Goal: Learn about a topic

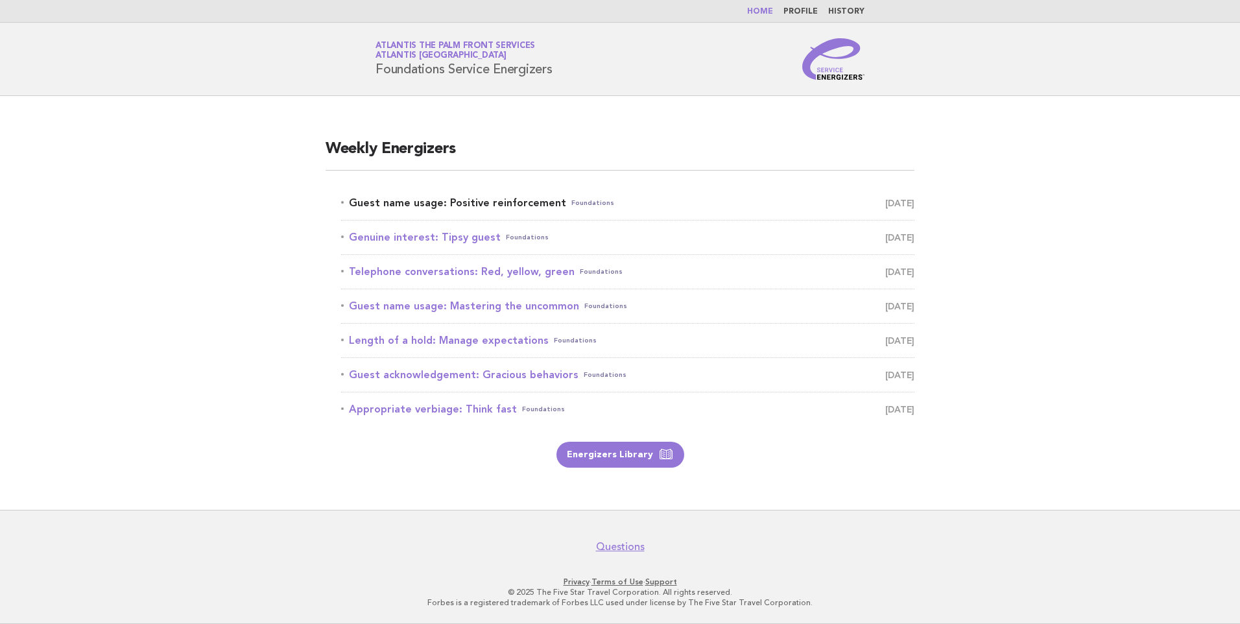
click at [512, 202] on link "Guest name usage: Positive reinforcement Foundations September 13" at bounding box center [627, 203] width 573 height 18
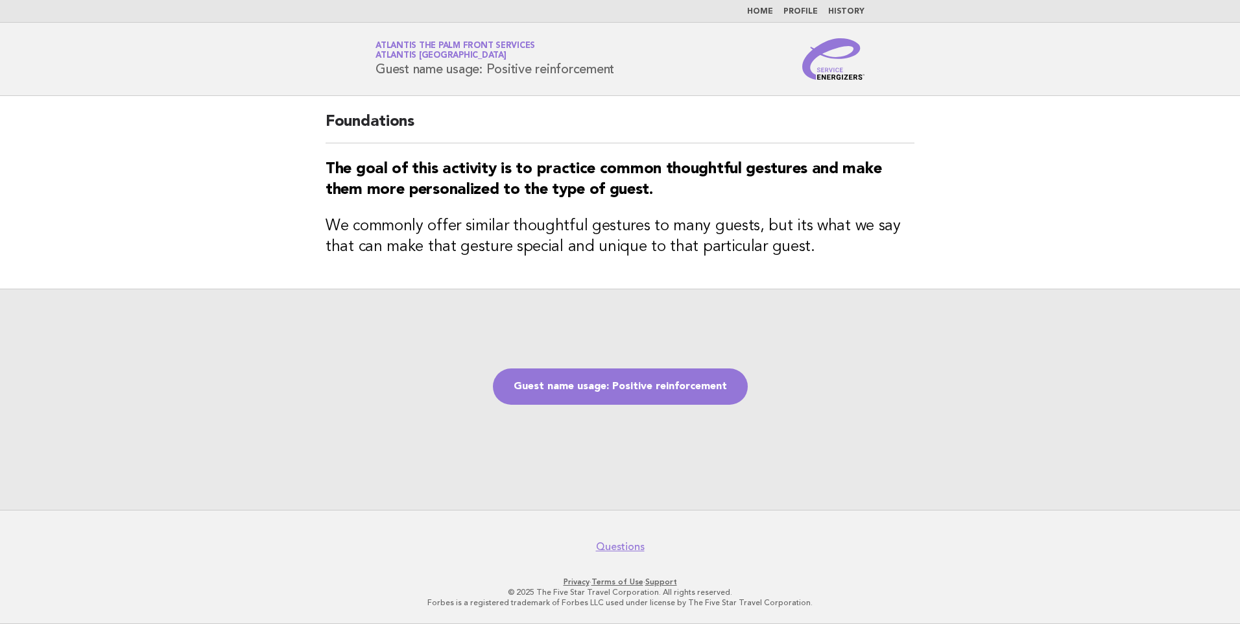
click at [550, 392] on link "Guest name usage: Positive reinforcement" at bounding box center [620, 386] width 255 height 36
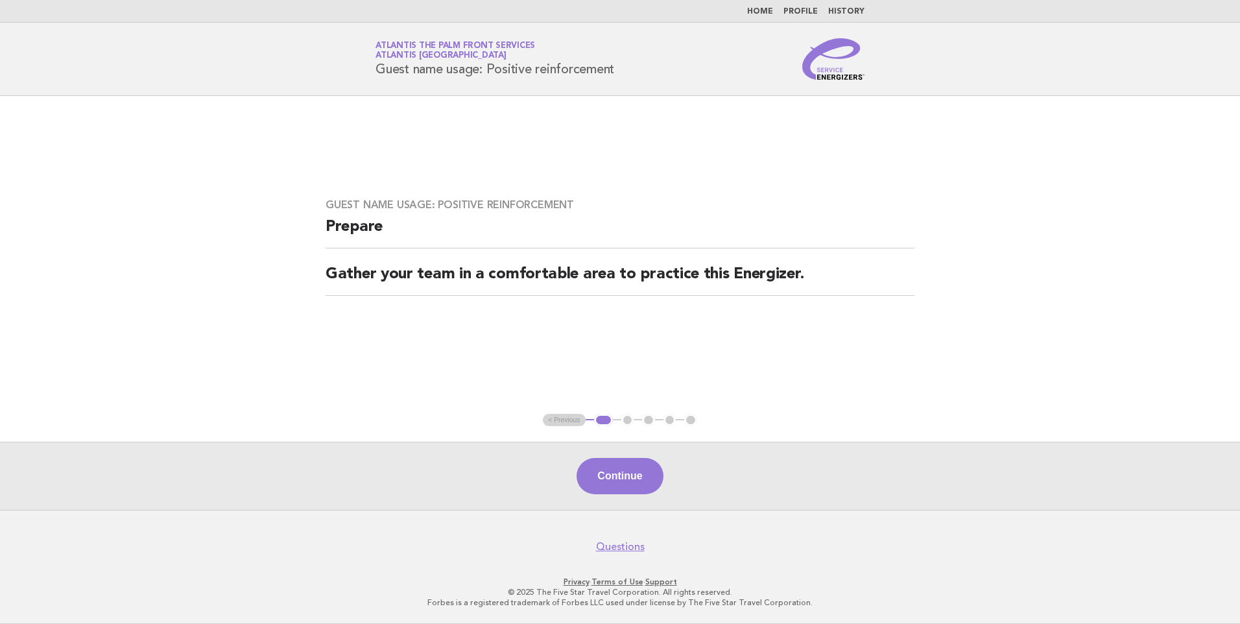
click at [636, 466] on button "Continue" at bounding box center [620, 476] width 86 height 36
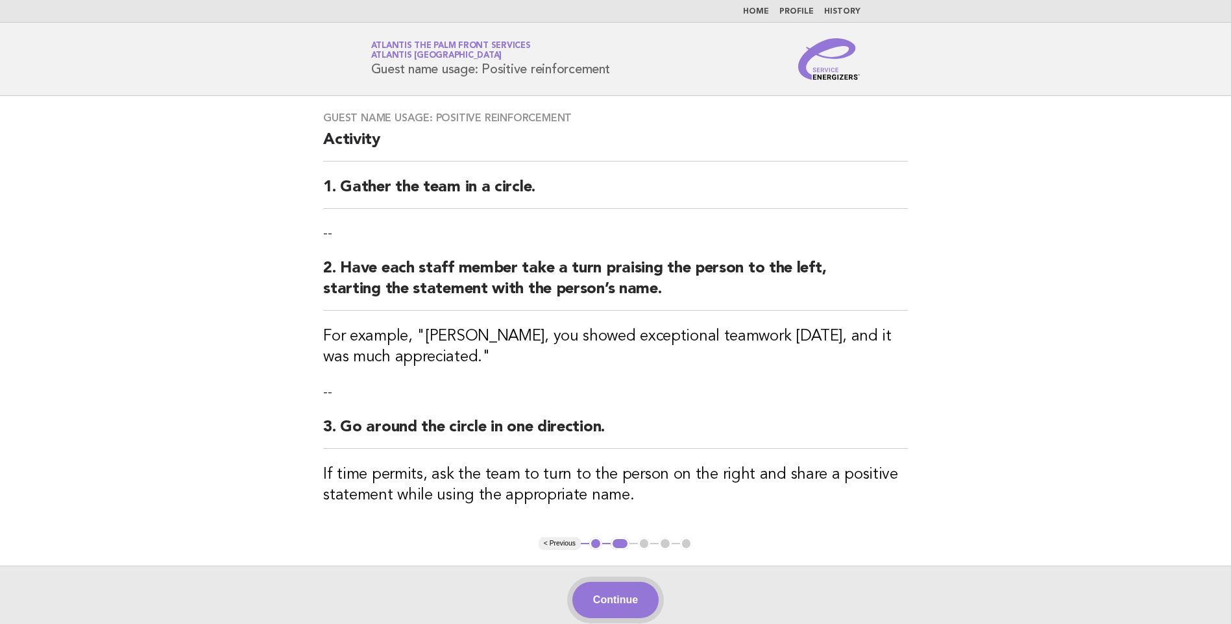
click at [628, 594] on button "Continue" at bounding box center [615, 600] width 86 height 36
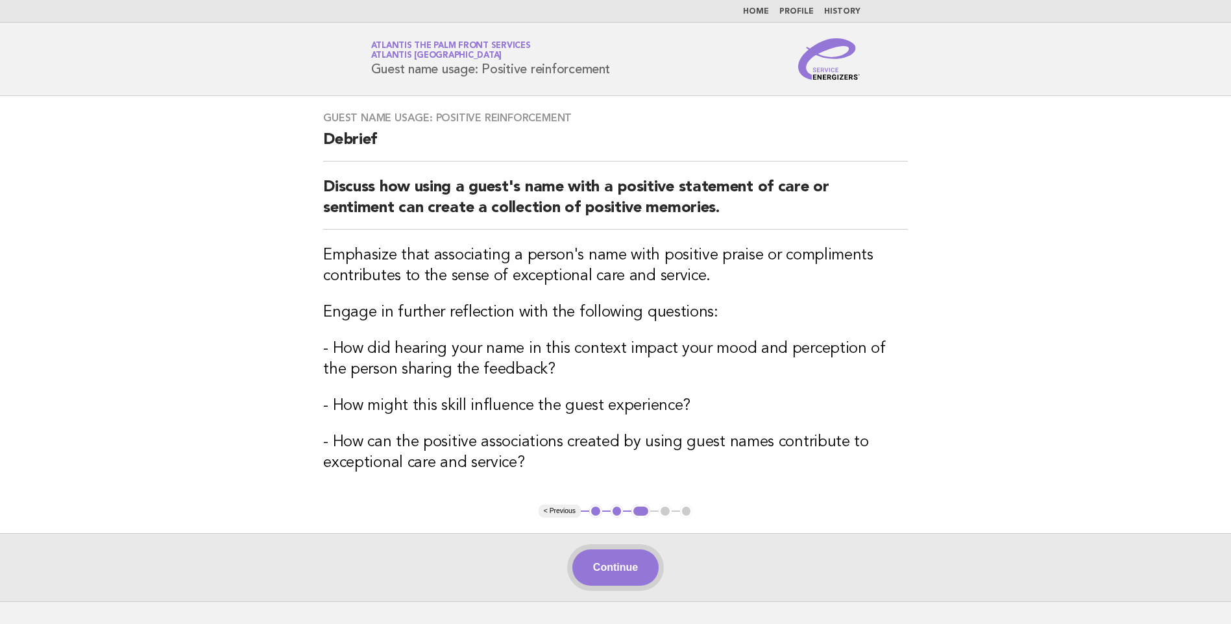
click at [624, 559] on button "Continue" at bounding box center [615, 567] width 86 height 36
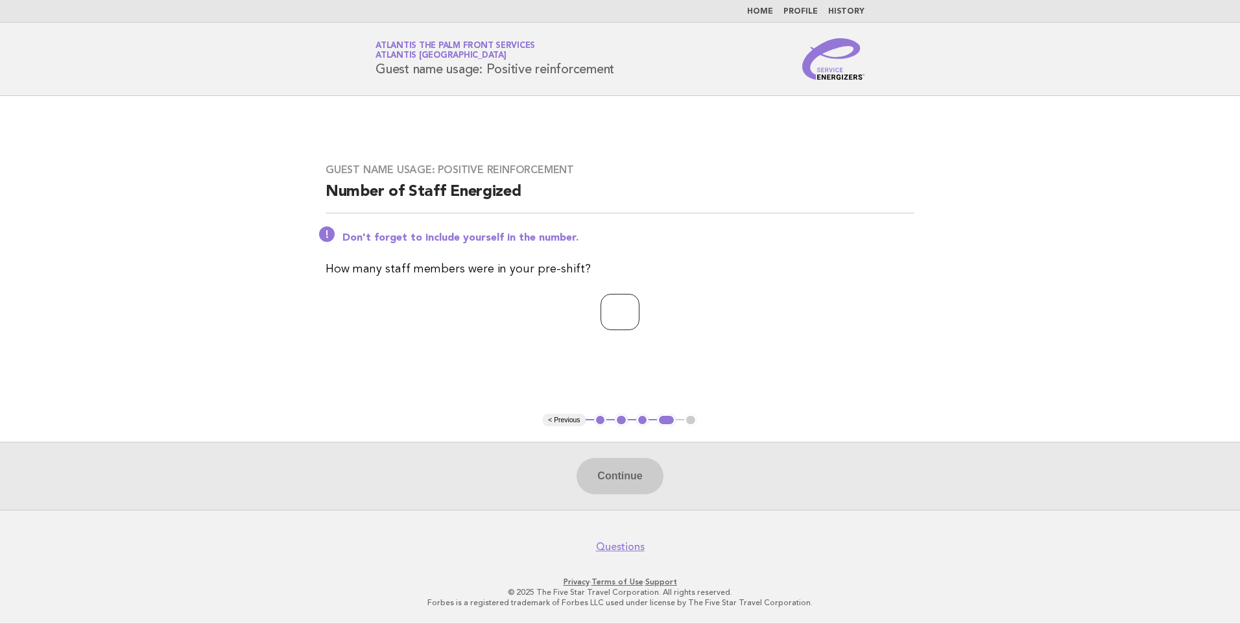
click at [612, 306] on input "number" at bounding box center [620, 312] width 39 height 36
type input "*"
click at [636, 471] on button "Continue" at bounding box center [620, 476] width 86 height 36
